Goal: Task Accomplishment & Management: Complete application form

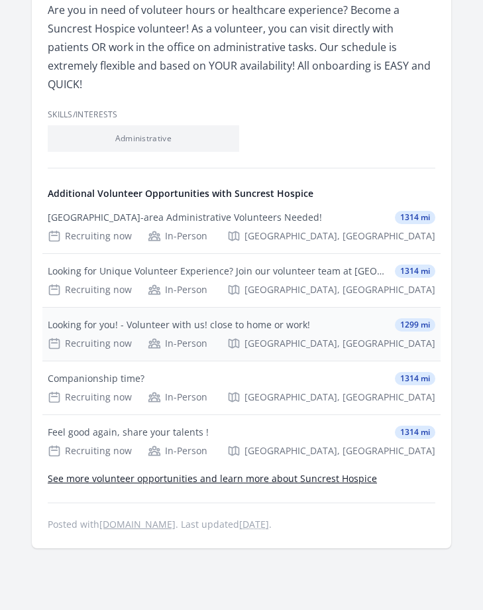
scroll to position [496, 0]
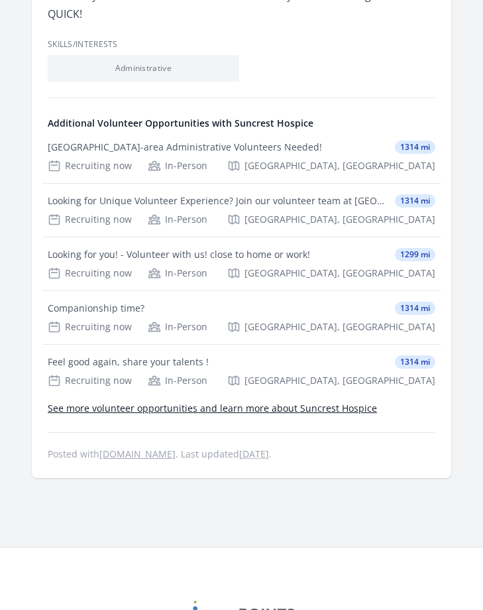
click at [231, 117] on h4 "Additional Volunteer Opportunities with Suncrest Hospice" at bounding box center [242, 123] width 388 height 13
click at [226, 117] on h4 "Additional Volunteer Opportunities with Suncrest Hospice" at bounding box center [242, 123] width 388 height 13
click at [190, 141] on div "[GEOGRAPHIC_DATA]-area Administrative Volunteers Needed!" at bounding box center [185, 147] width 275 height 13
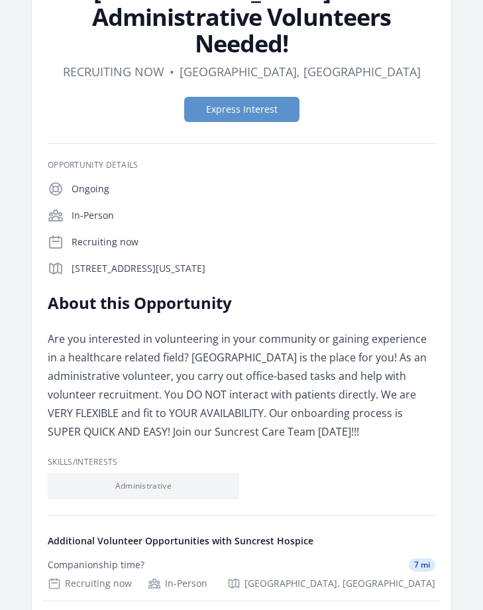
scroll to position [265, 0]
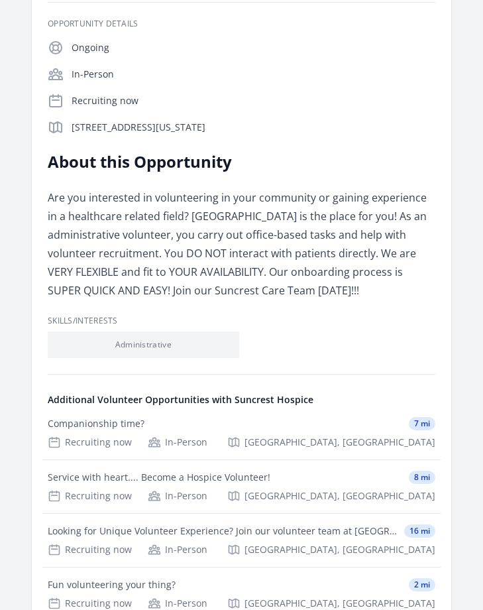
click at [99, 316] on h3 "Skills/Interests" at bounding box center [242, 321] width 388 height 11
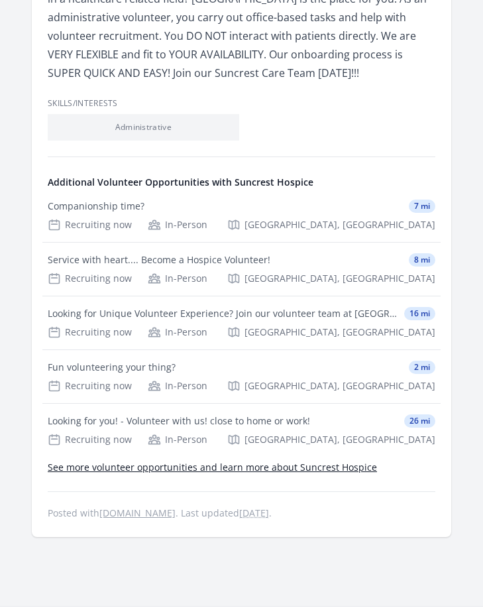
scroll to position [509, 0]
